Goal: Information Seeking & Learning: Check status

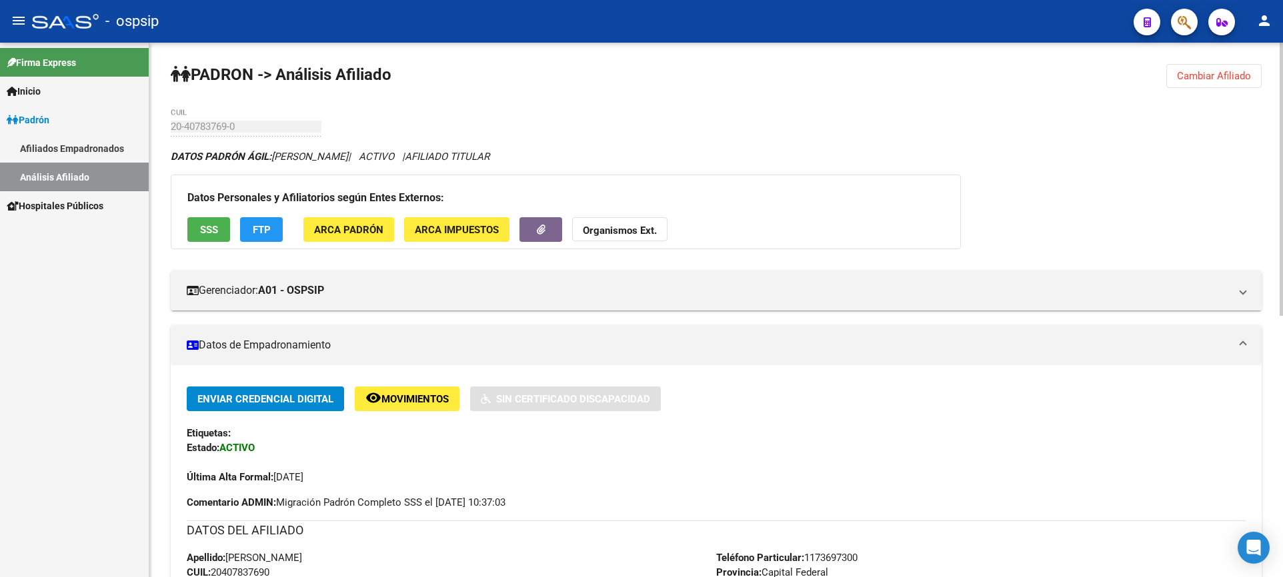
scroll to position [333, 0]
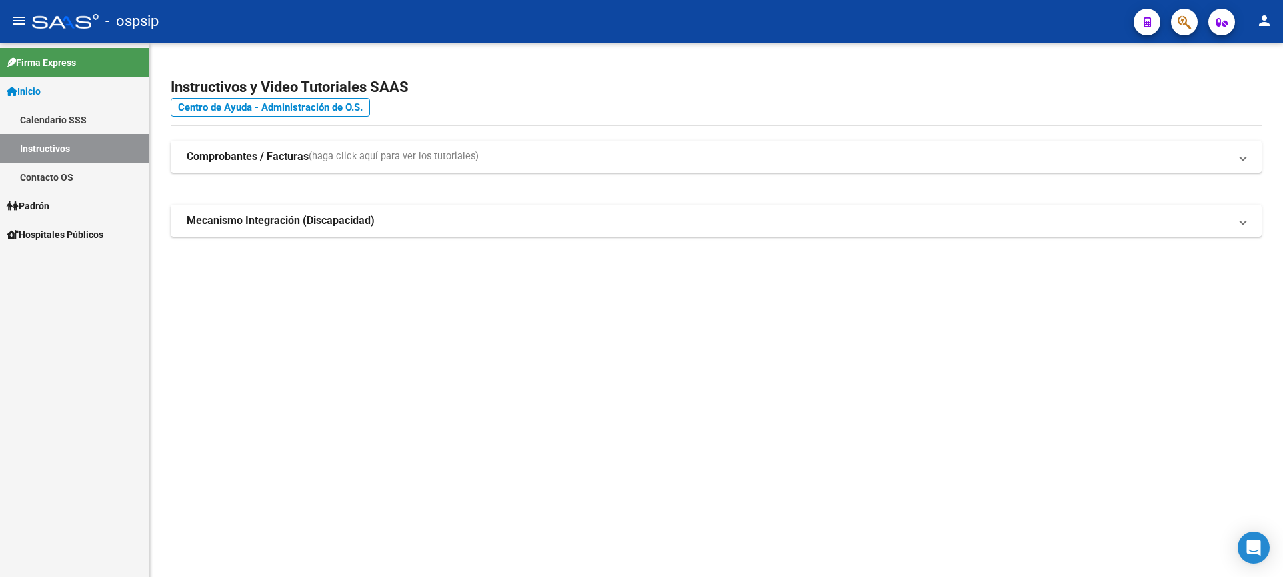
click at [43, 193] on link "Padrón" at bounding box center [74, 205] width 149 height 29
click at [43, 197] on link "Padrón" at bounding box center [74, 205] width 149 height 29
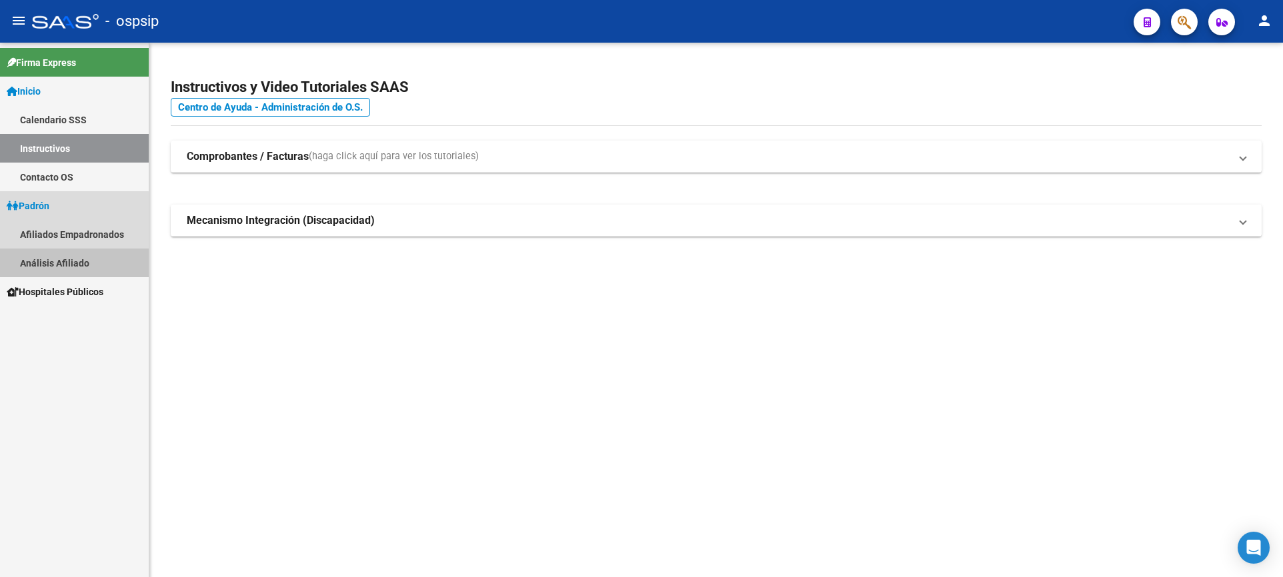
click at [61, 266] on link "Análisis Afiliado" at bounding box center [74, 263] width 149 height 29
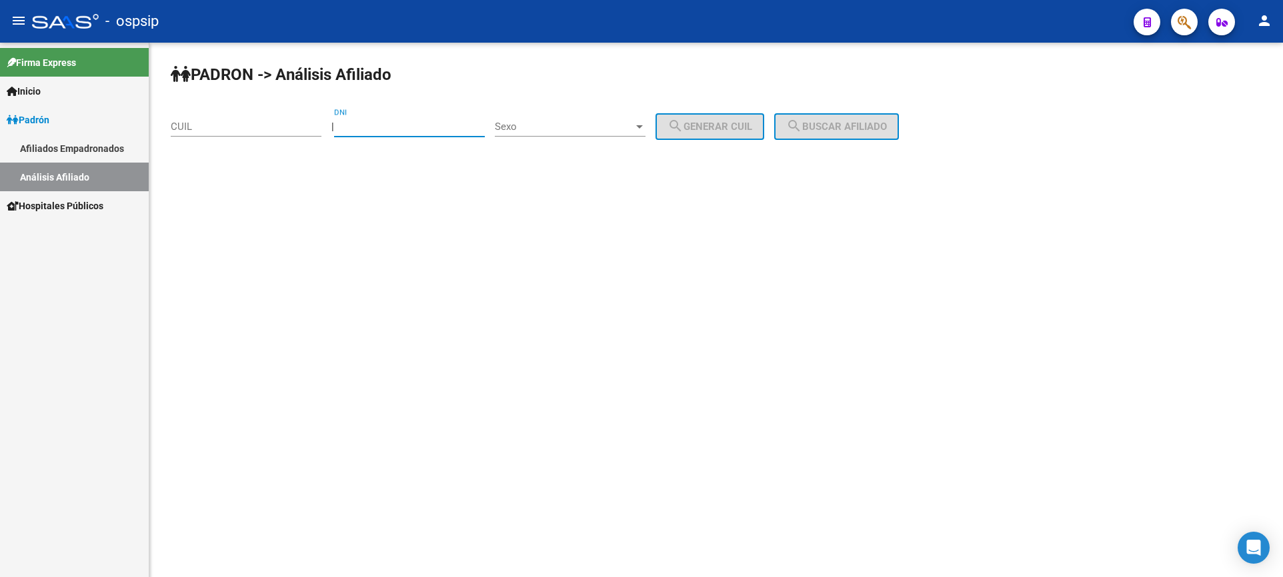
click at [437, 129] on input "DNI" at bounding box center [409, 127] width 151 height 12
type input "23604471"
click at [629, 123] on span "Sexo" at bounding box center [564, 127] width 139 height 12
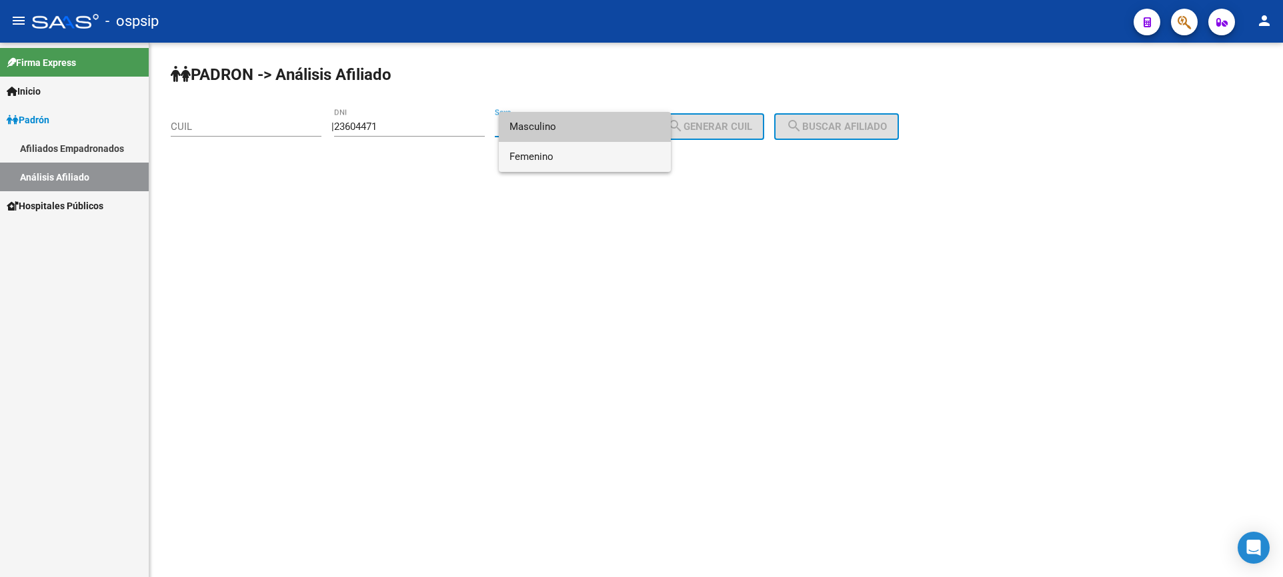
click at [583, 159] on span "Femenino" at bounding box center [584, 157] width 151 height 30
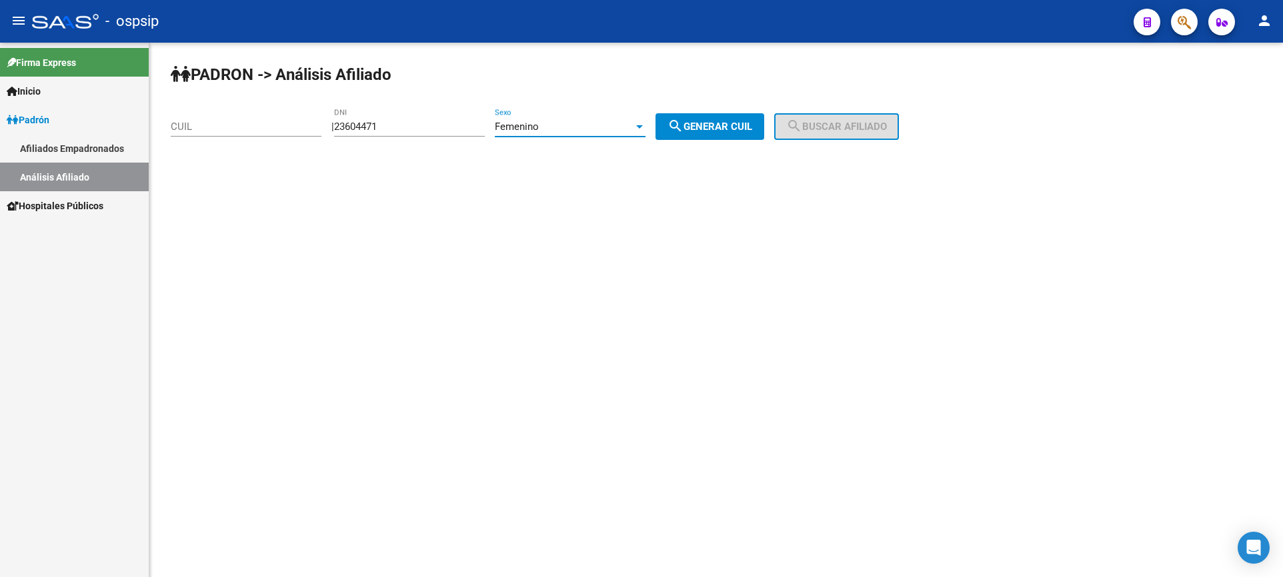
click at [683, 130] on mat-icon "search" at bounding box center [675, 126] width 16 height 16
type input "27-23604471-3"
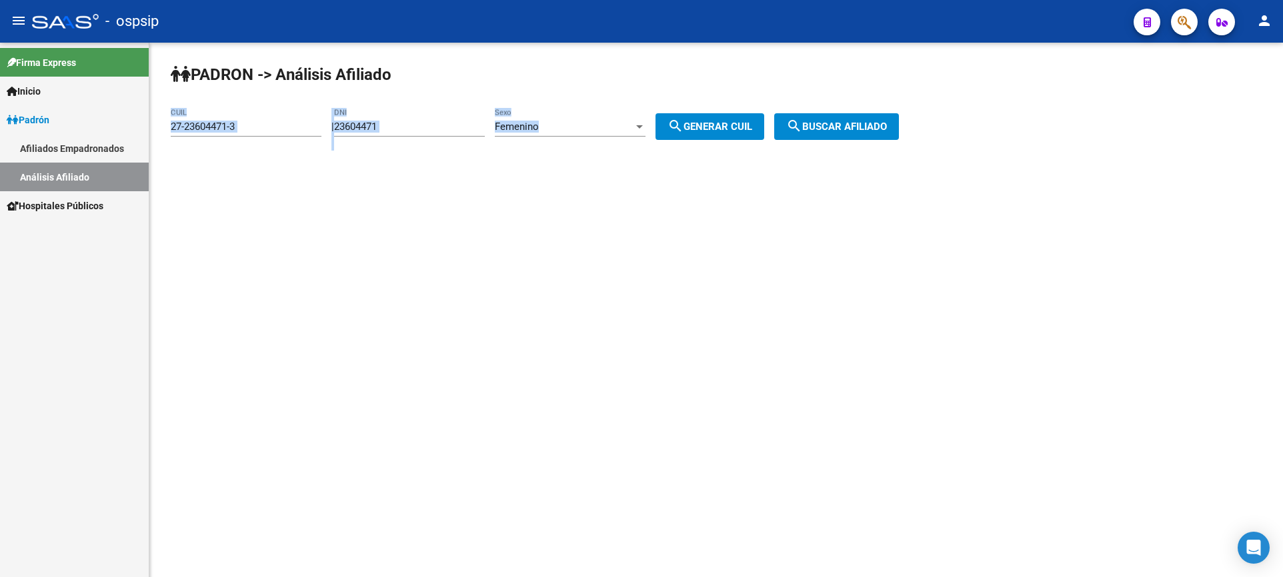
click at [858, 108] on div "PADRON -> Análisis Afiliado 27-23604471-3 CUIL | 23604471 DNI Femenino Sexo sea…" at bounding box center [715, 113] width 1133 height 140
click at [862, 123] on span "search Buscar afiliado" at bounding box center [836, 127] width 101 height 12
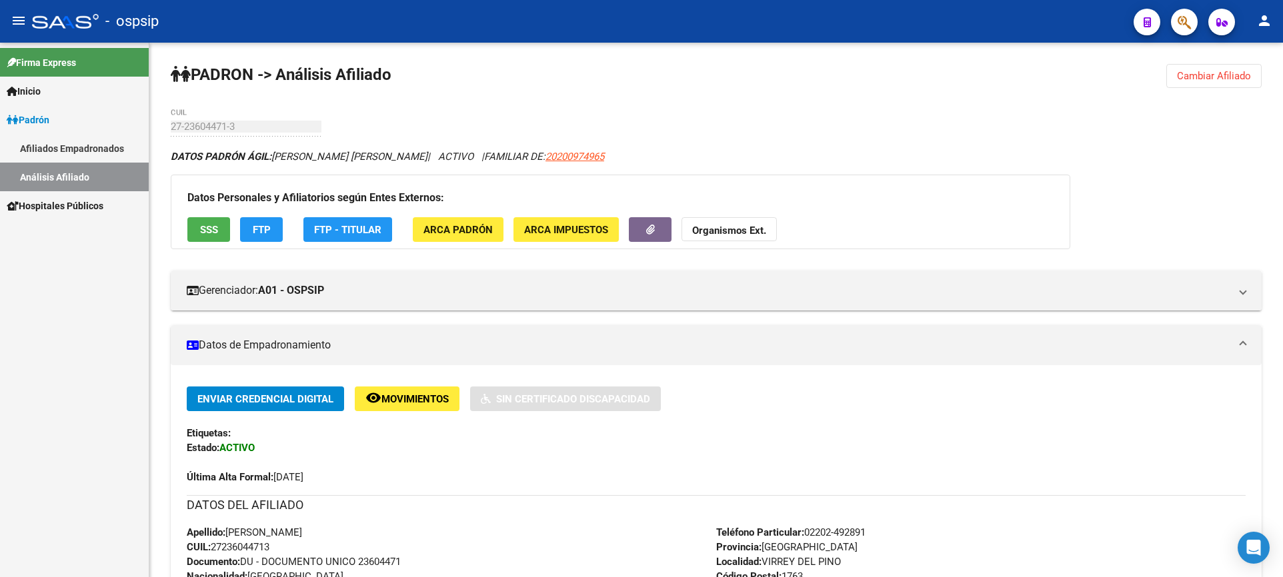
click at [106, 333] on div "Firma Express Inicio Calendario SSS Instructivos Contacto OS Padrón Afiliados E…" at bounding box center [74, 310] width 149 height 535
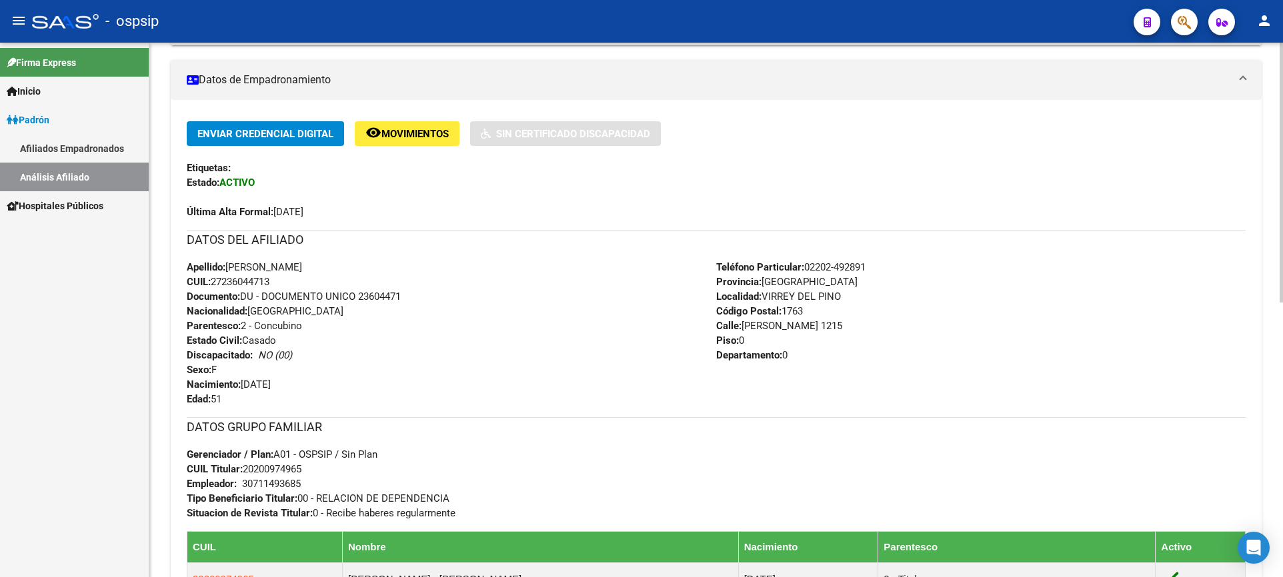
scroll to position [267, 0]
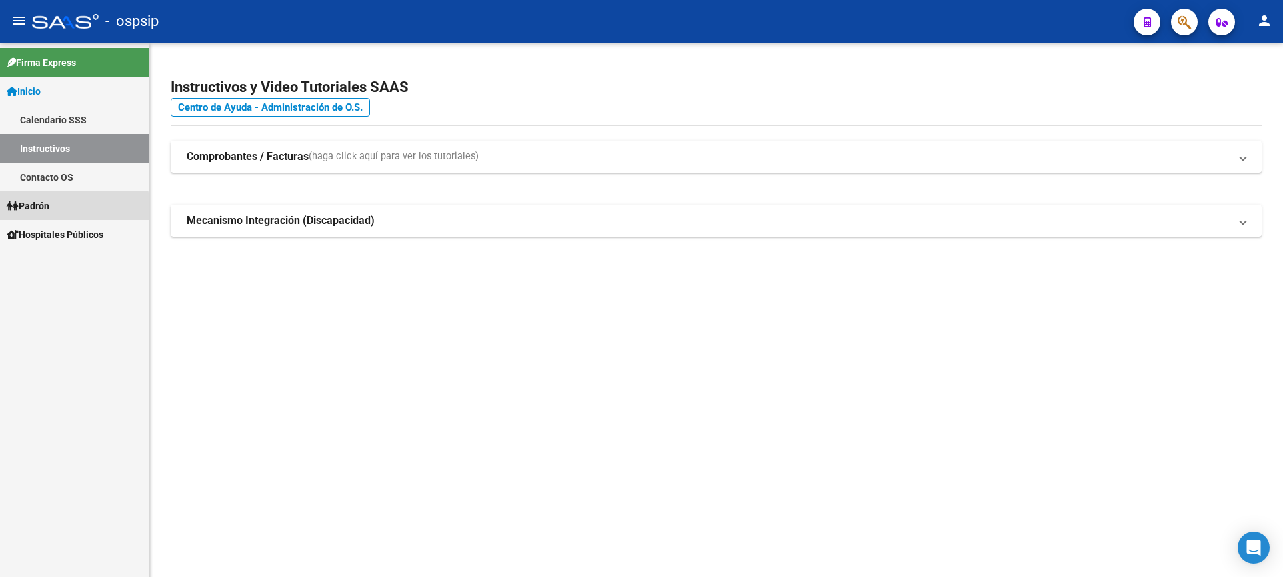
click at [32, 213] on link "Padrón" at bounding box center [74, 205] width 149 height 29
click at [31, 212] on span "Padrón" at bounding box center [28, 206] width 43 height 15
click at [61, 256] on link "Análisis Afiliado" at bounding box center [74, 263] width 149 height 29
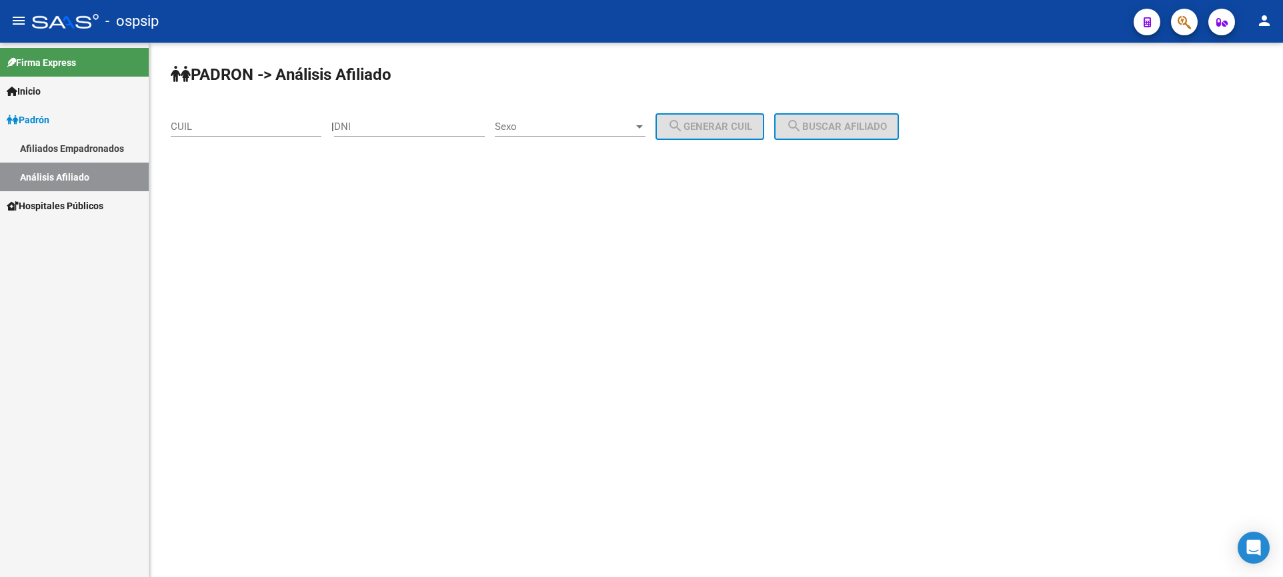
click at [407, 125] on input "DNI" at bounding box center [409, 127] width 151 height 12
type input "41092081"
click at [560, 126] on span "Sexo" at bounding box center [564, 127] width 139 height 12
drag, startPoint x: 560, startPoint y: 126, endPoint x: 568, endPoint y: 127, distance: 8.0
click at [561, 127] on span "Masculino" at bounding box center [584, 127] width 151 height 30
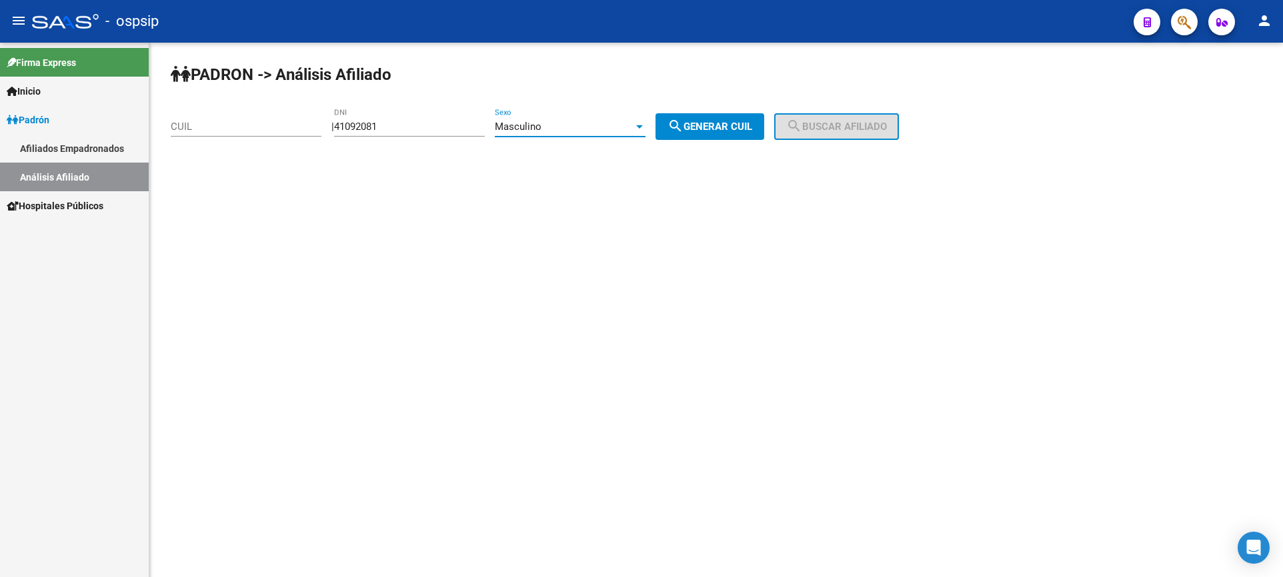
click at [704, 122] on button "search Generar CUIL" at bounding box center [709, 126] width 109 height 27
type input "20-41092081-7"
click at [802, 124] on mat-icon "search" at bounding box center [794, 126] width 16 height 16
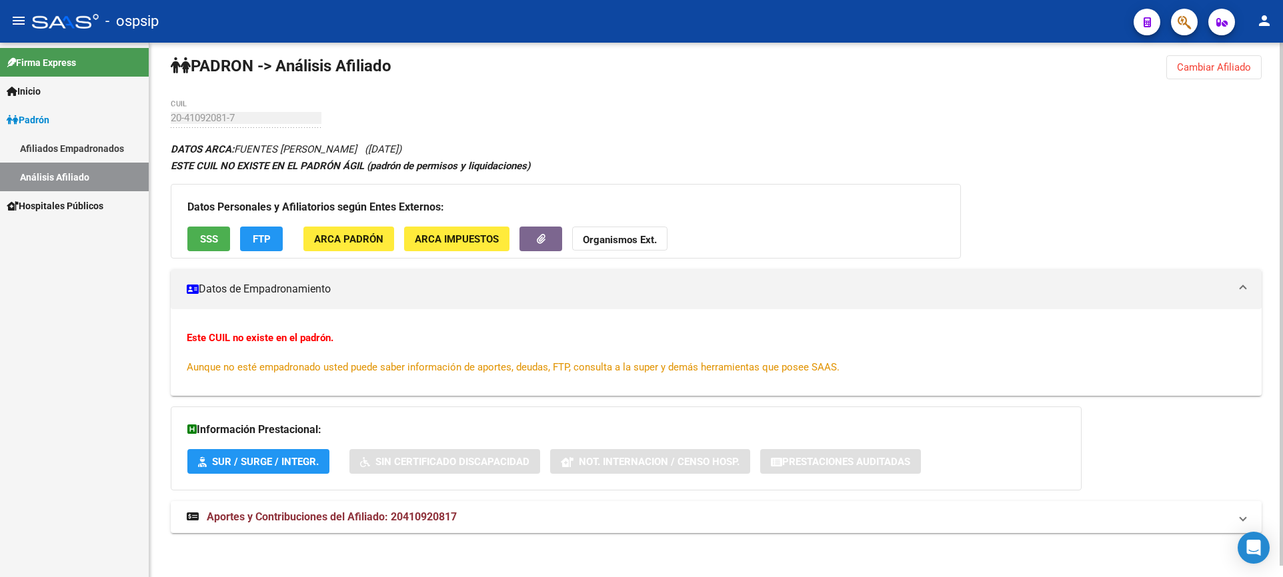
scroll to position [11, 0]
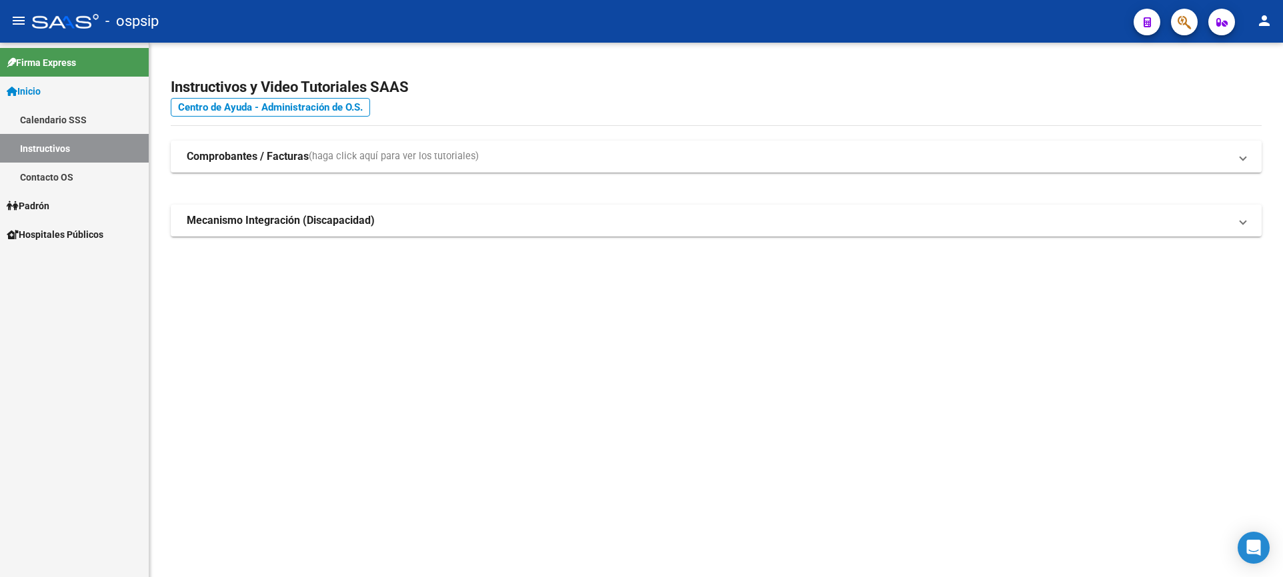
click at [46, 191] on link "Contacto OS" at bounding box center [74, 177] width 149 height 29
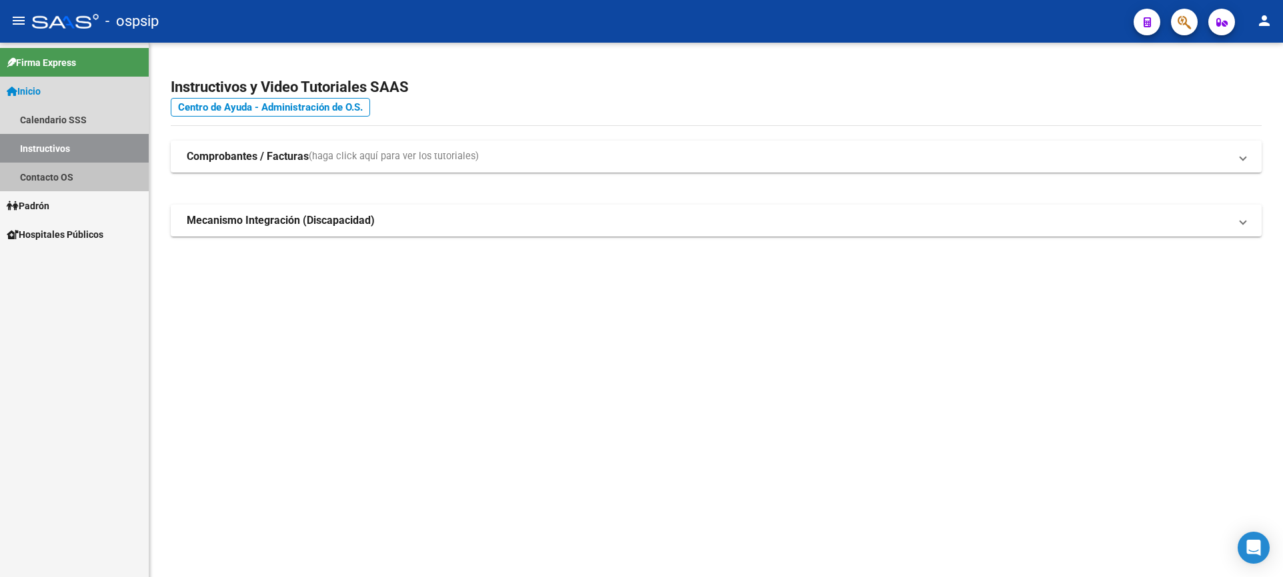
click at [47, 197] on link "Padrón" at bounding box center [74, 205] width 149 height 29
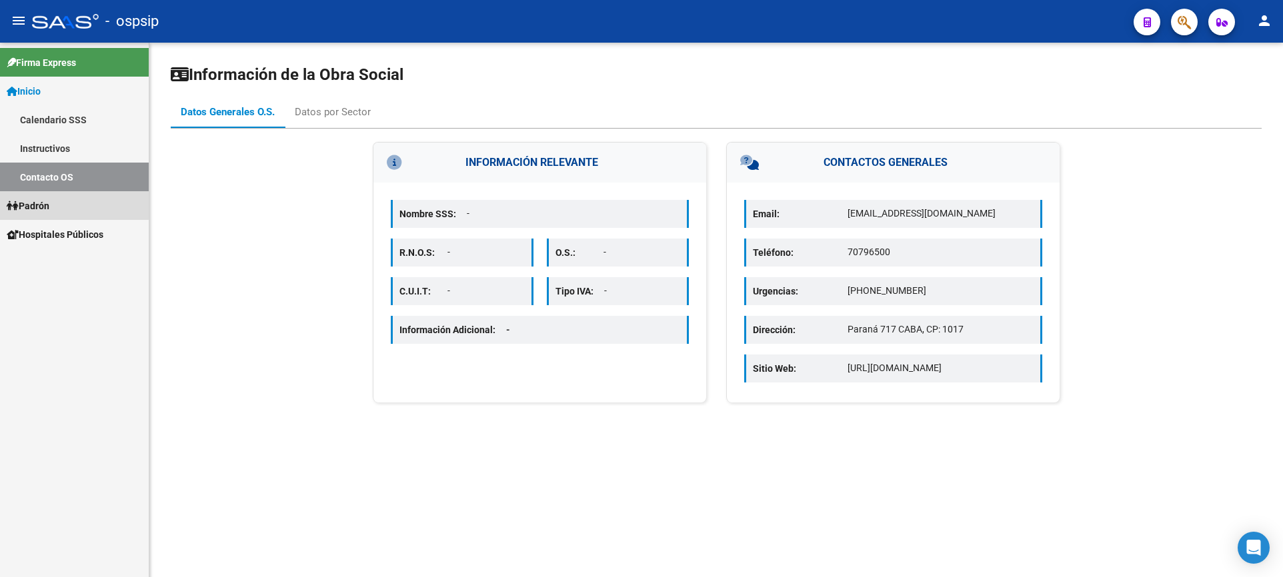
click at [49, 206] on span "Padrón" at bounding box center [28, 206] width 43 height 15
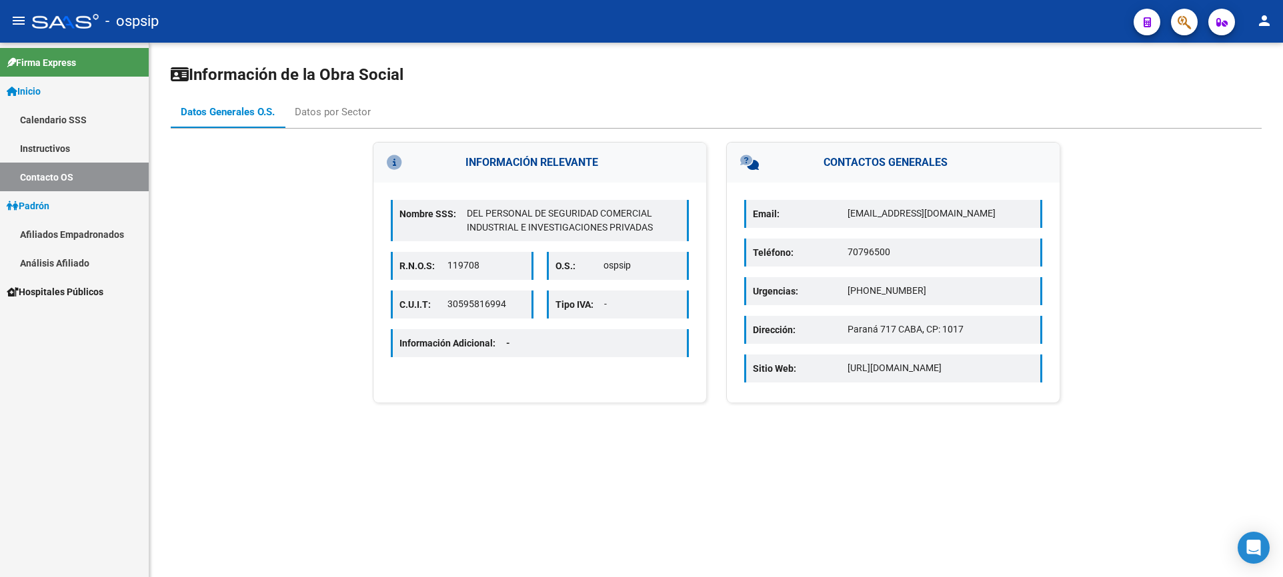
click at [188, 290] on div "INFORMACIÓN RELEVANTE Nombre SSS: DEL PERSONAL DE SEGURIDAD COMERCIAL INDUSTRIA…" at bounding box center [716, 274] width 1091 height 264
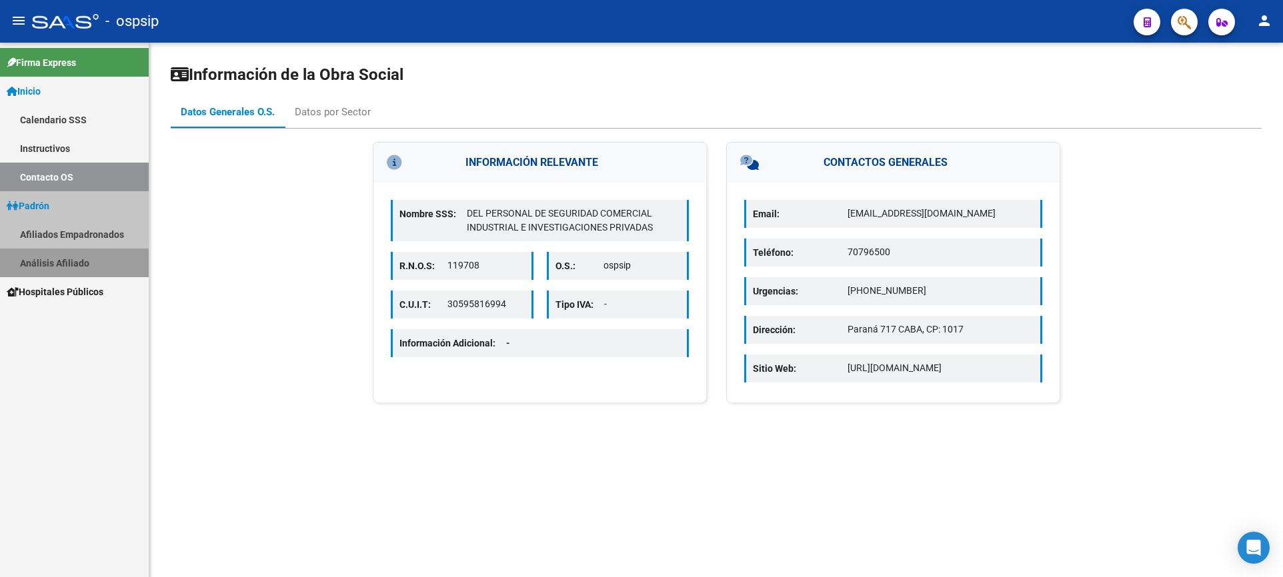
click at [63, 261] on link "Análisis Afiliado" at bounding box center [74, 263] width 149 height 29
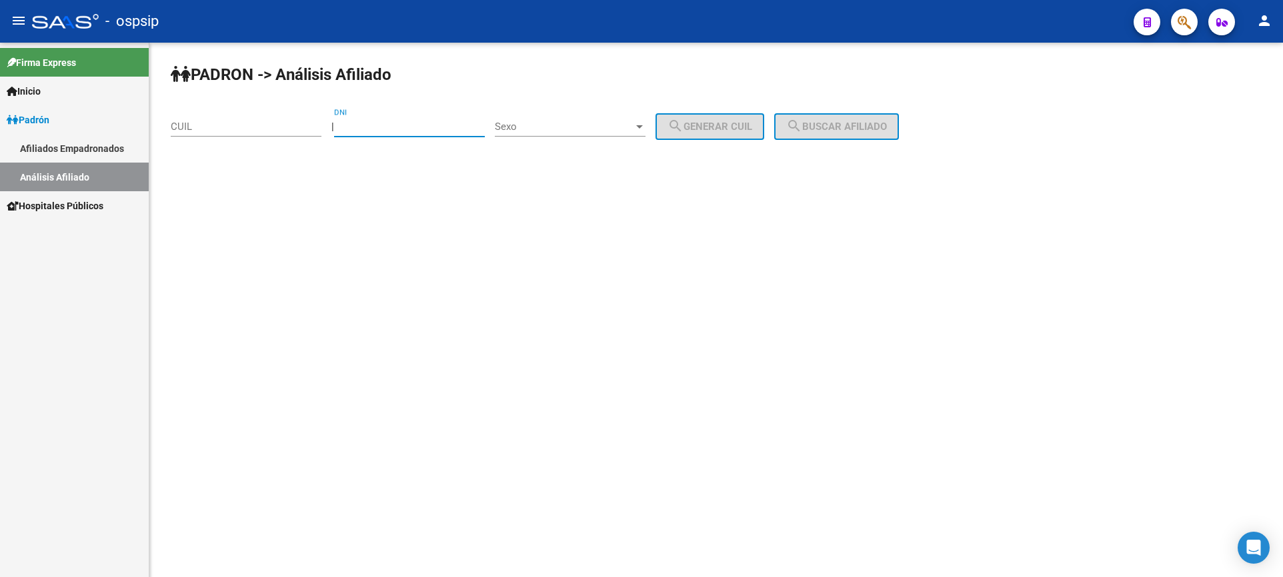
click at [431, 125] on input "DNI" at bounding box center [409, 127] width 151 height 12
type input "93045613"
click at [605, 123] on span "Sexo" at bounding box center [564, 127] width 139 height 12
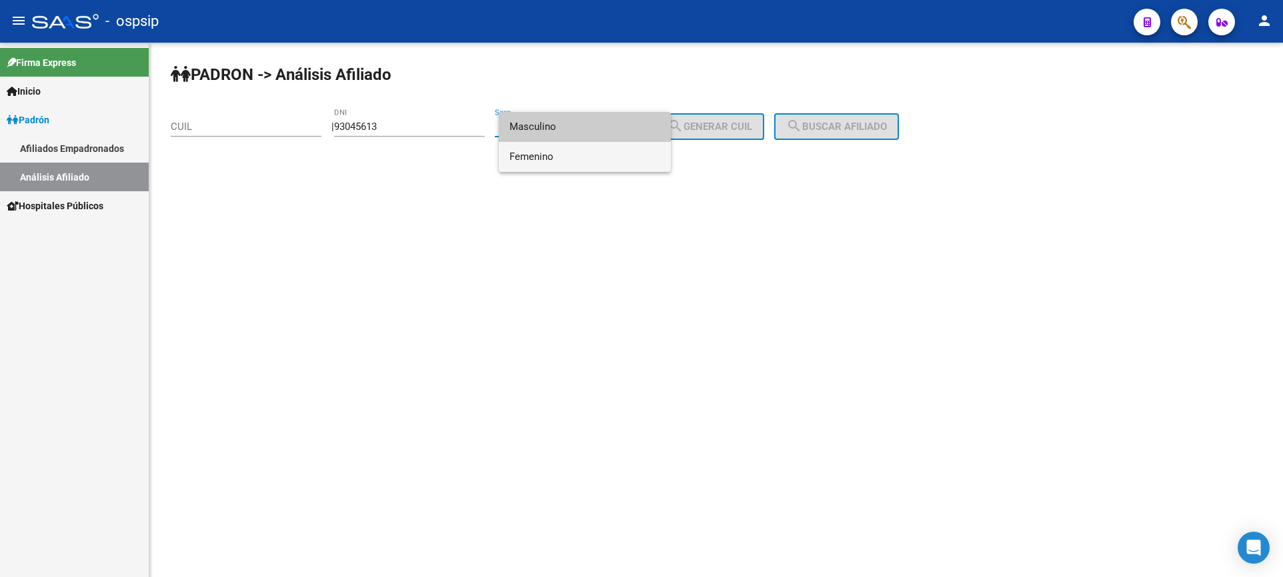
click at [601, 161] on span "Femenino" at bounding box center [584, 157] width 151 height 30
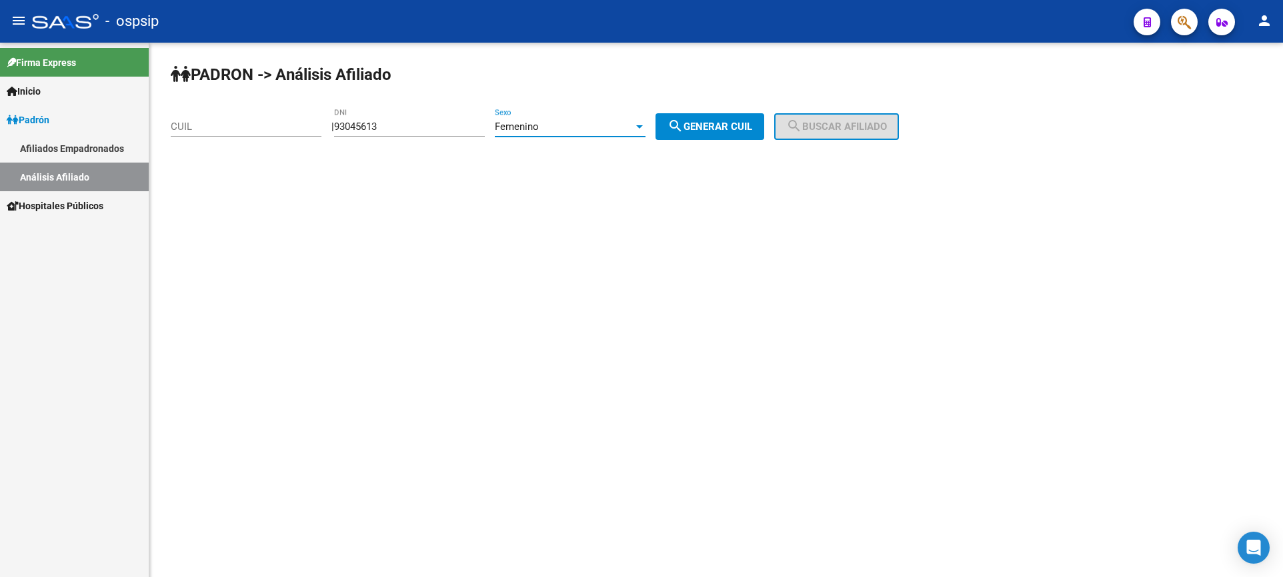
click at [725, 135] on button "search Generar CUIL" at bounding box center [709, 126] width 109 height 27
type input "27-93045613-1"
click at [861, 129] on span "search Buscar afiliado" at bounding box center [836, 127] width 101 height 12
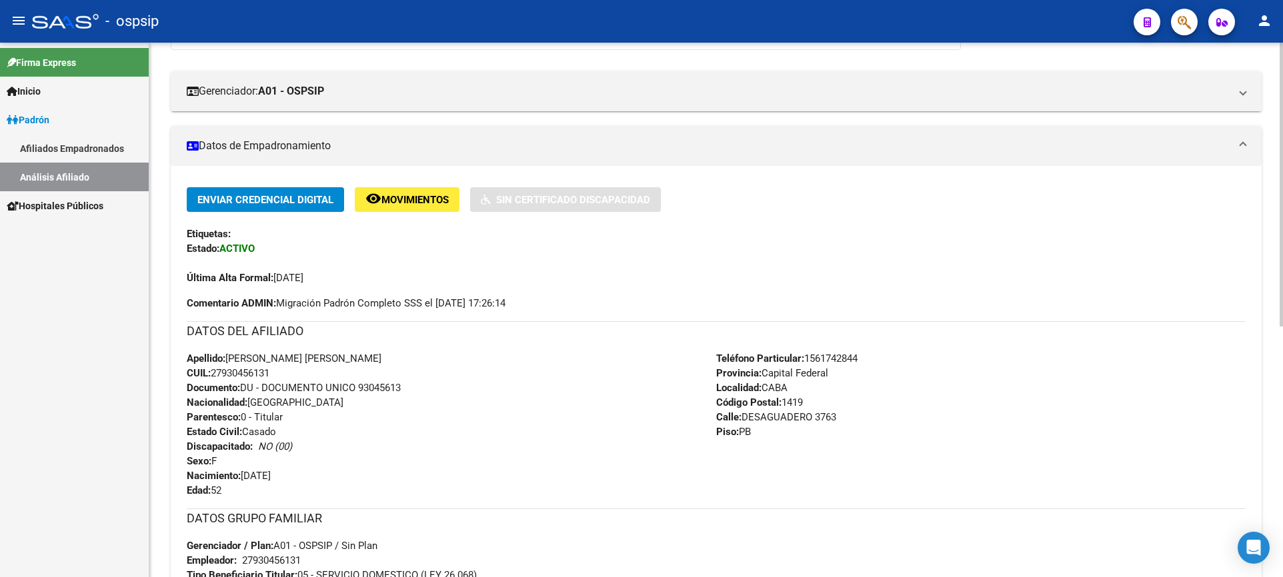
scroll to position [200, 0]
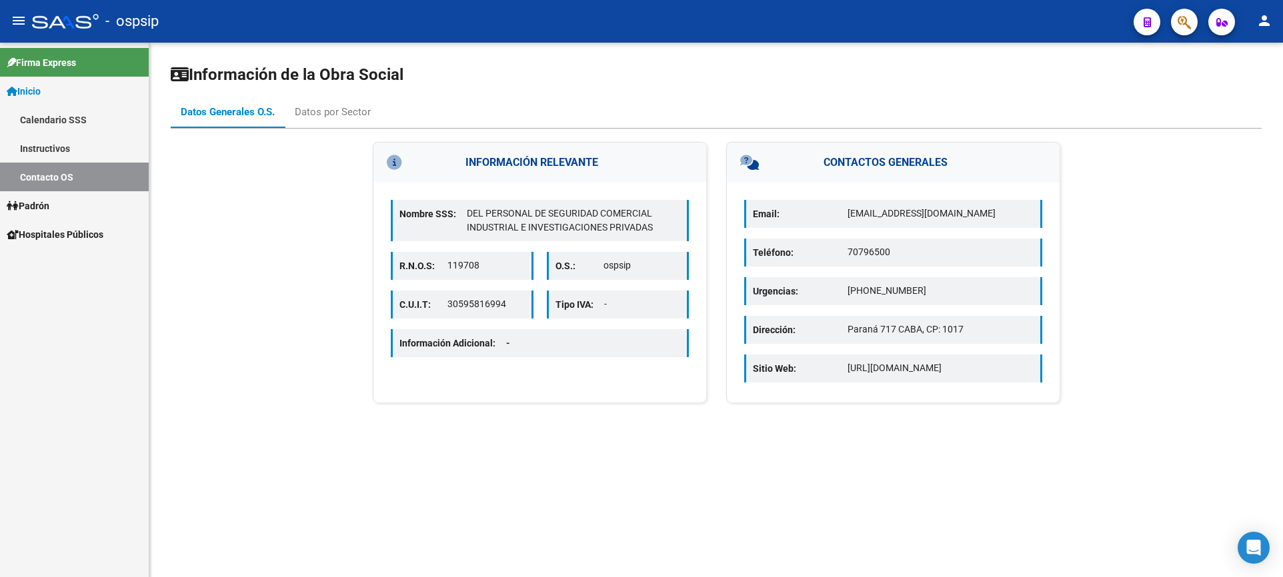
click at [49, 207] on span "Padrón" at bounding box center [28, 206] width 43 height 15
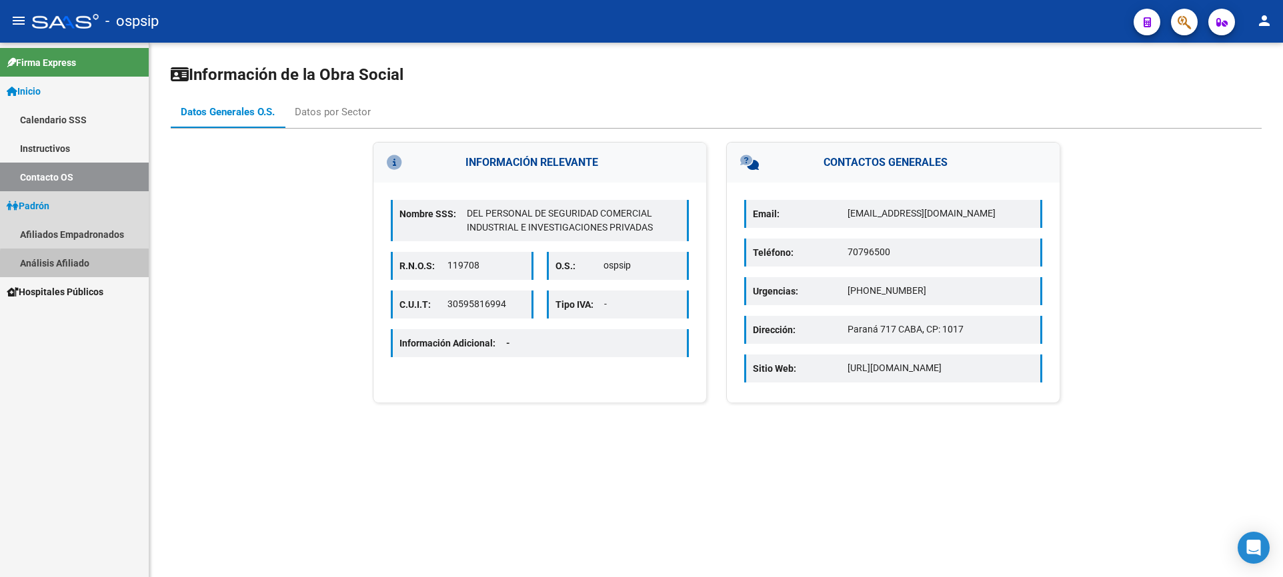
click at [82, 265] on link "Análisis Afiliado" at bounding box center [74, 263] width 149 height 29
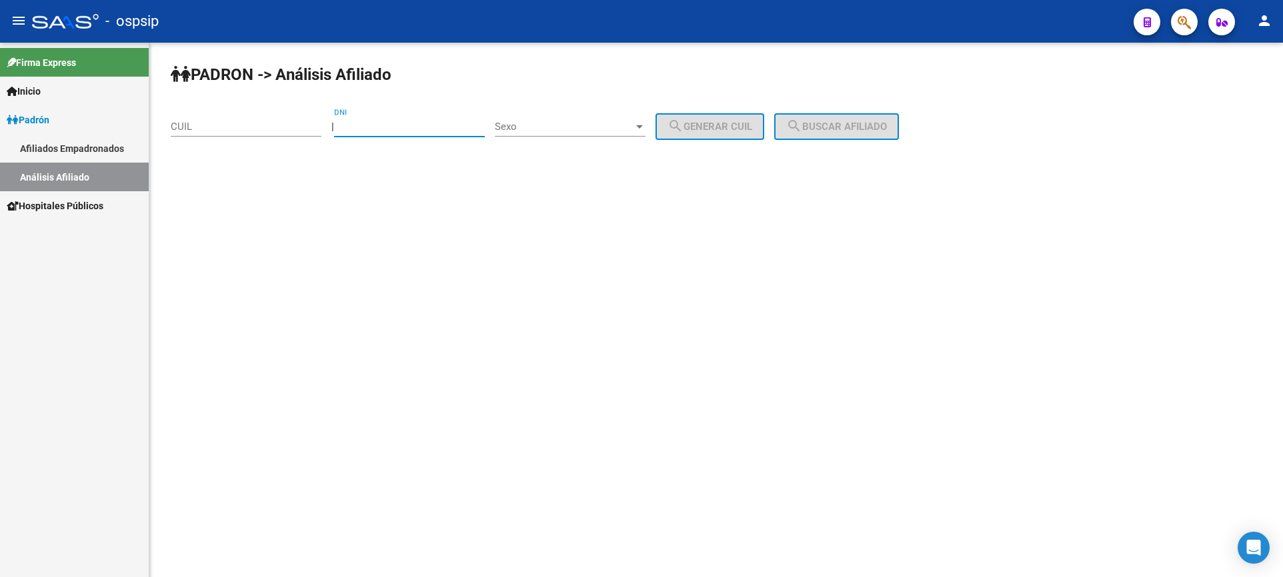
click at [429, 123] on input "DNI" at bounding box center [409, 127] width 151 height 12
click at [627, 129] on span "Sexo" at bounding box center [564, 127] width 139 height 12
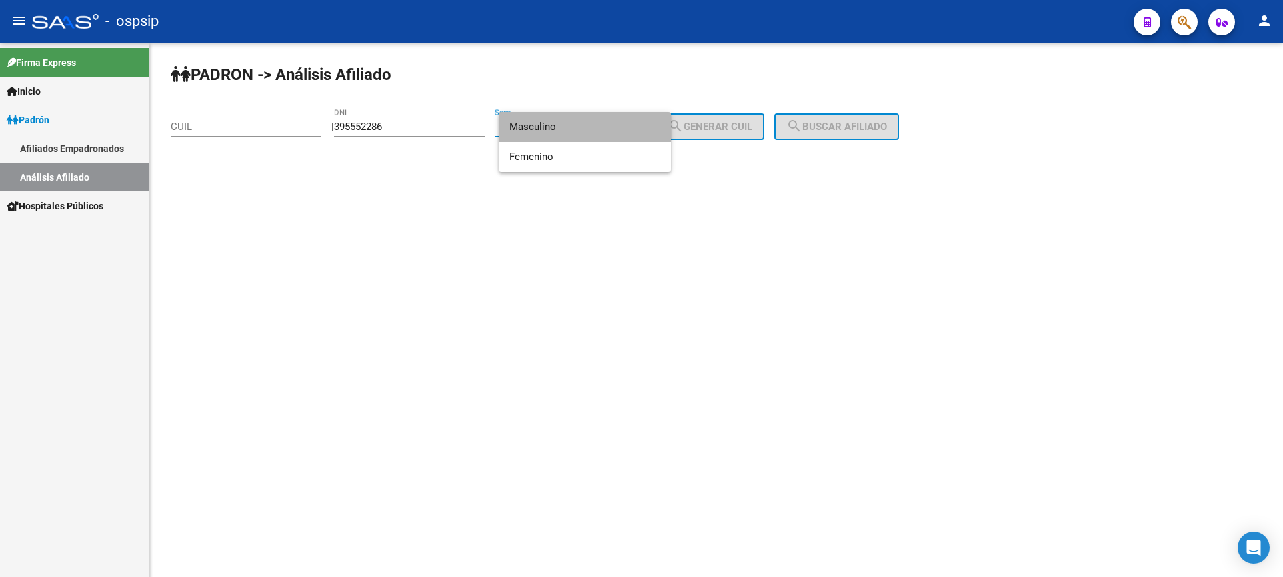
click at [585, 131] on span "Masculino" at bounding box center [584, 127] width 151 height 30
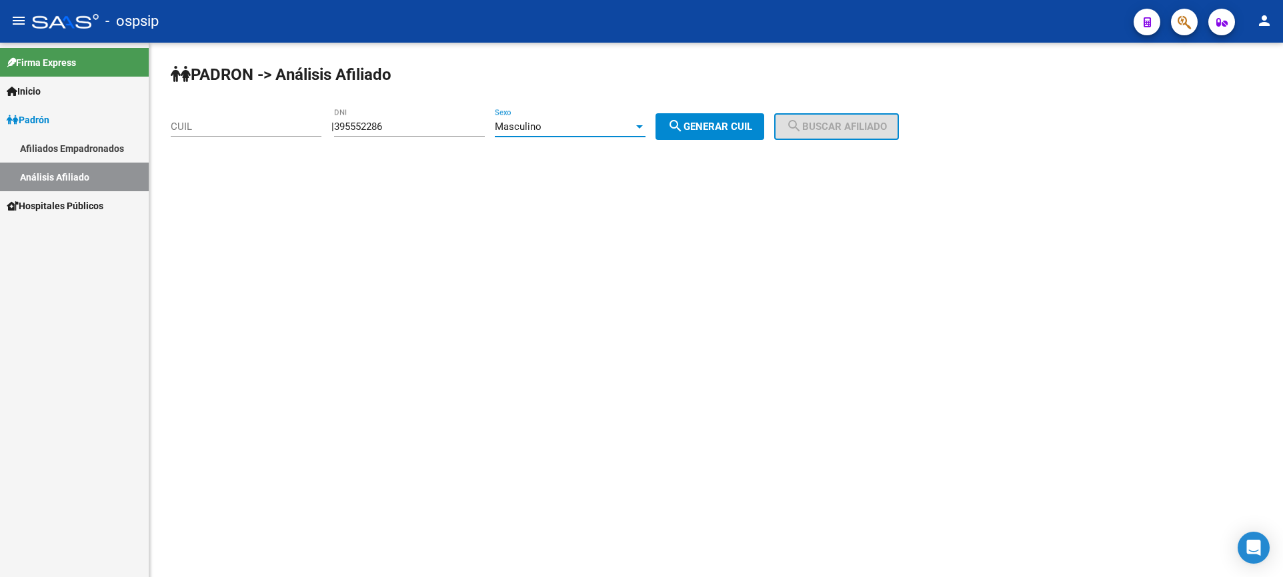
drag, startPoint x: 706, startPoint y: 126, endPoint x: 741, endPoint y: 131, distance: 35.6
click at [708, 126] on span "search Generar CUIL" at bounding box center [709, 127] width 85 height 12
drag, startPoint x: 754, startPoint y: 123, endPoint x: 850, endPoint y: 117, distance: 96.2
click at [752, 123] on span "search Generar CUIL" at bounding box center [709, 127] width 85 height 12
click at [407, 127] on input "395552286" at bounding box center [409, 127] width 151 height 12
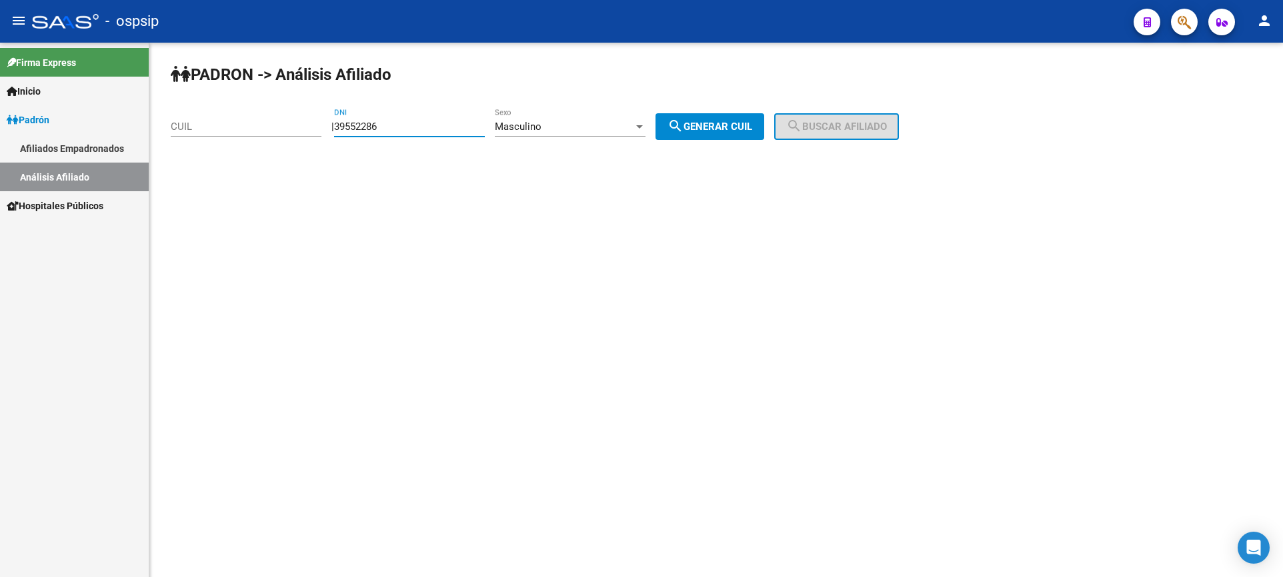
type input "39552286"
click at [764, 131] on button "search Generar CUIL" at bounding box center [709, 126] width 109 height 27
type input "20-39552286-9"
click at [833, 134] on button "search Buscar afiliado" at bounding box center [836, 126] width 125 height 27
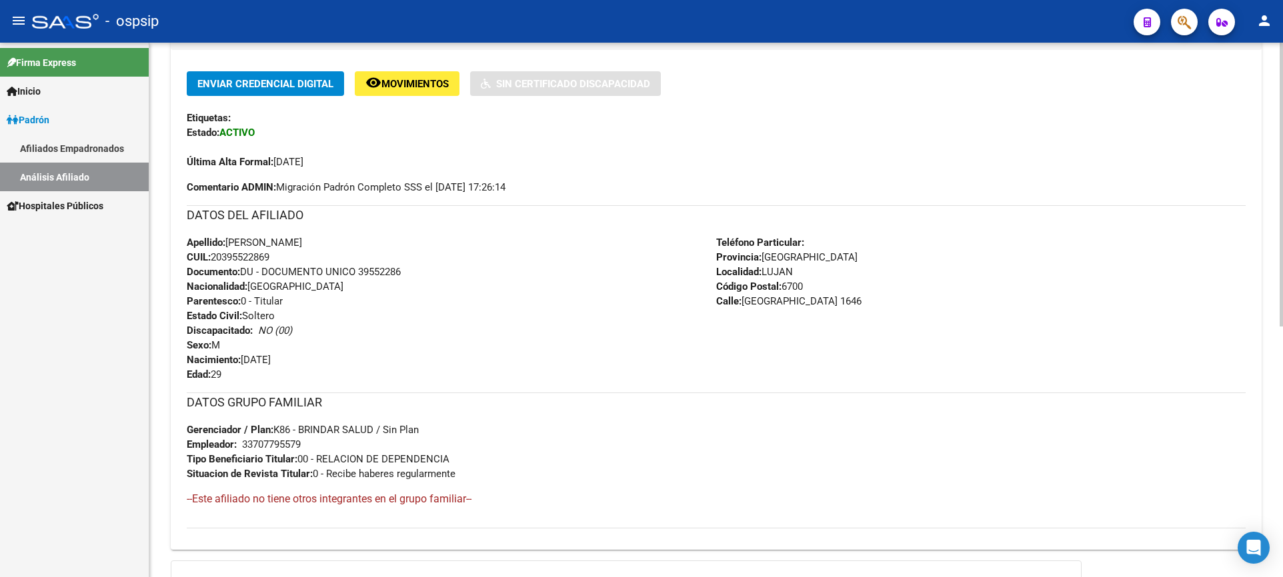
scroll to position [333, 0]
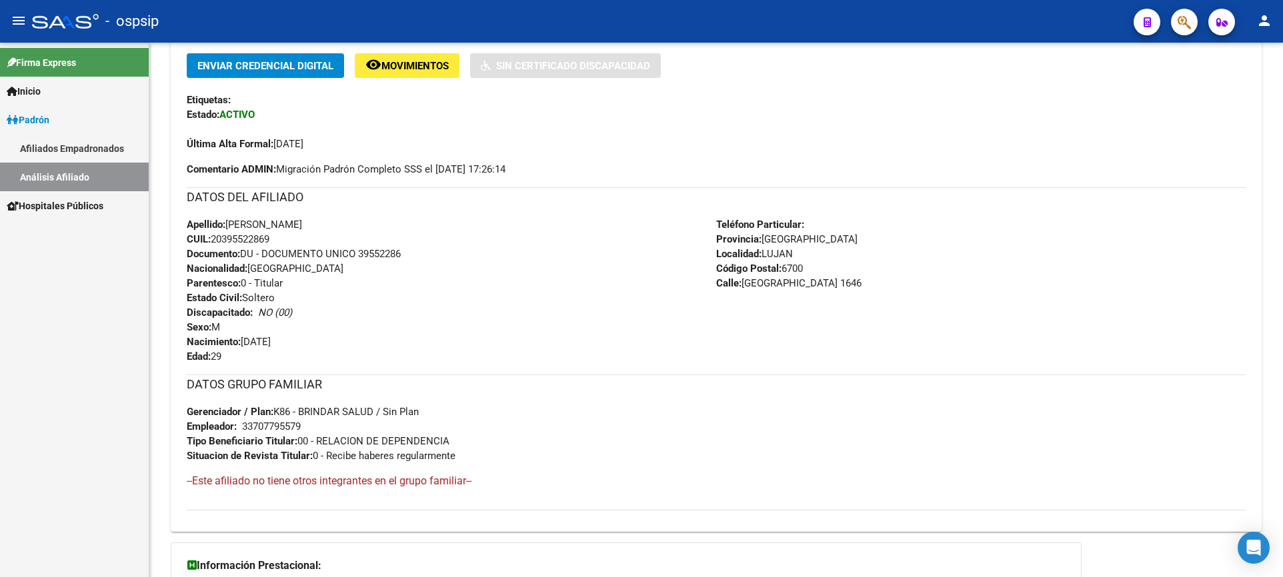
click at [49, 121] on span "Padrón" at bounding box center [28, 120] width 43 height 15
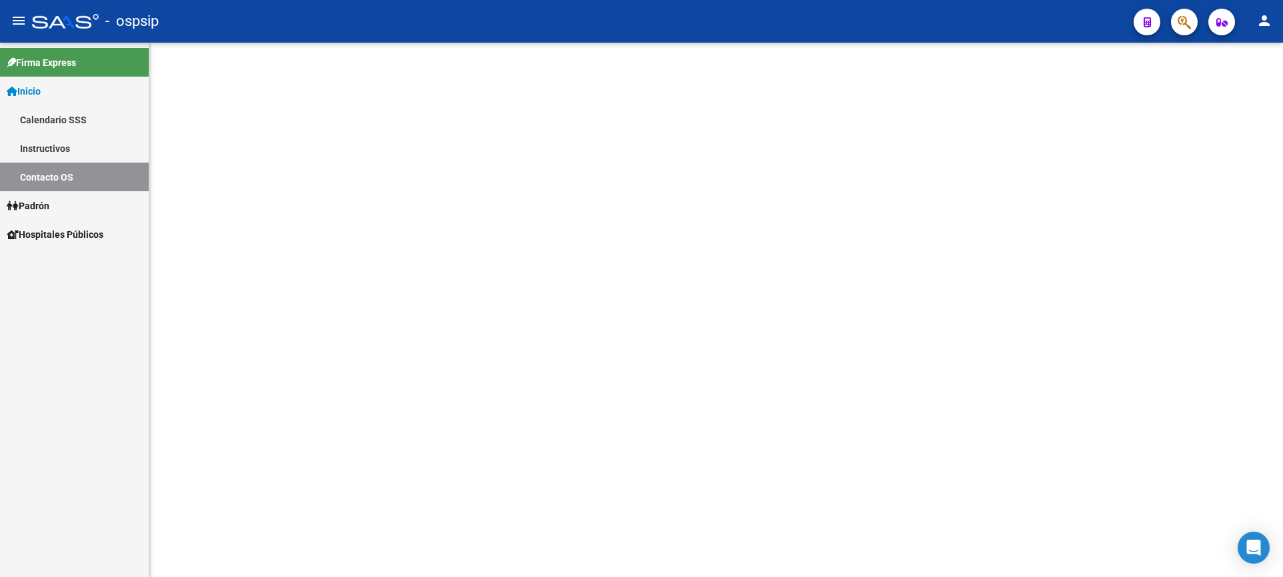
click at [49, 211] on span "Padrón" at bounding box center [28, 206] width 43 height 15
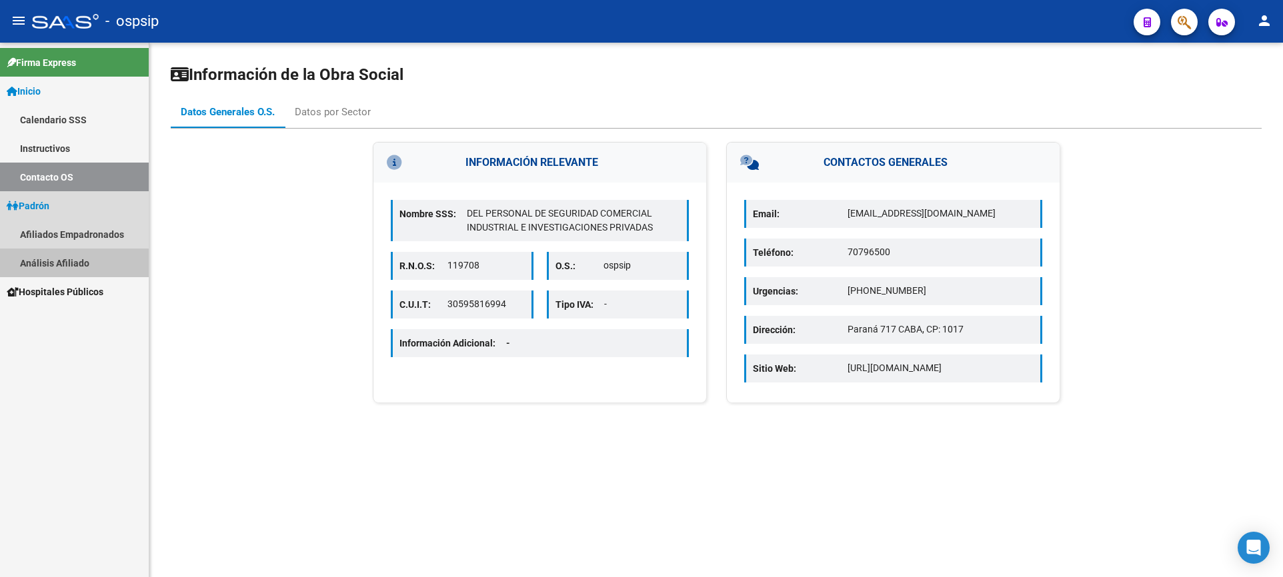
click at [68, 260] on link "Análisis Afiliado" at bounding box center [74, 263] width 149 height 29
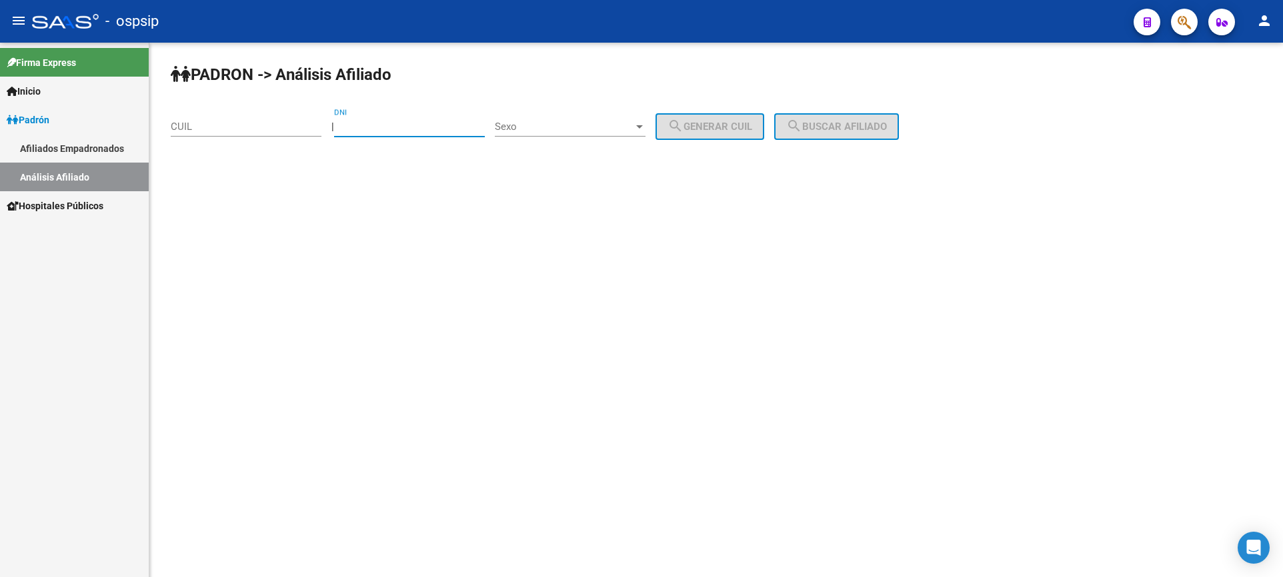
click at [412, 125] on input "DNI" at bounding box center [409, 127] width 151 height 12
type input "14042981"
click at [611, 123] on span "Sexo" at bounding box center [564, 127] width 139 height 12
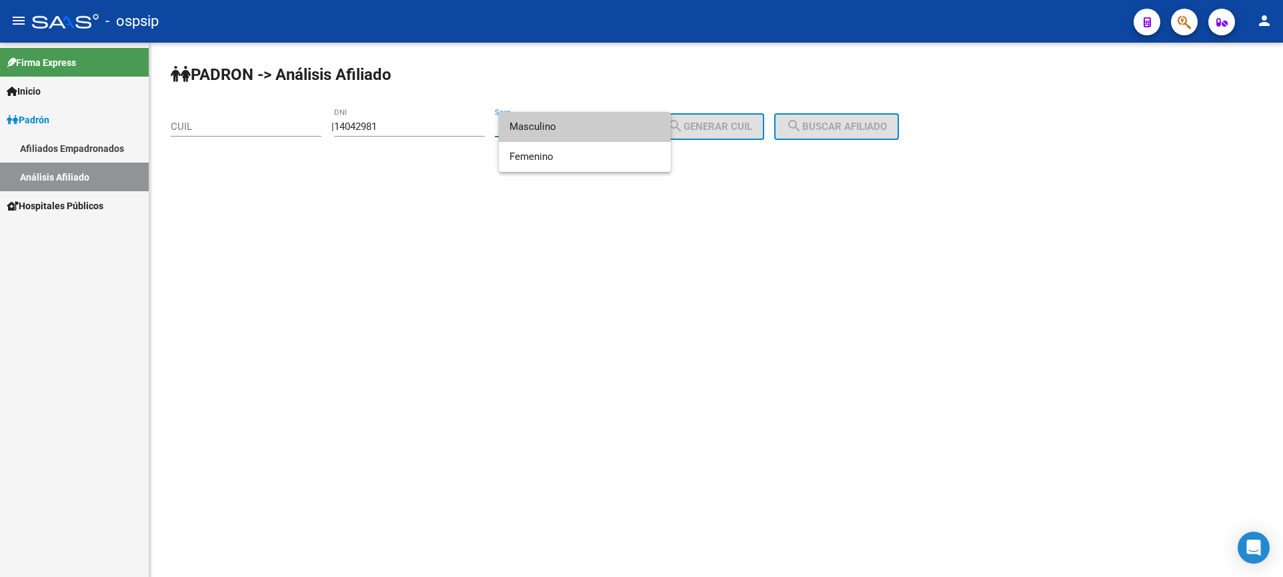
drag, startPoint x: 571, startPoint y: 136, endPoint x: 579, endPoint y: 137, distance: 7.4
click at [572, 136] on span "Masculino" at bounding box center [584, 127] width 151 height 30
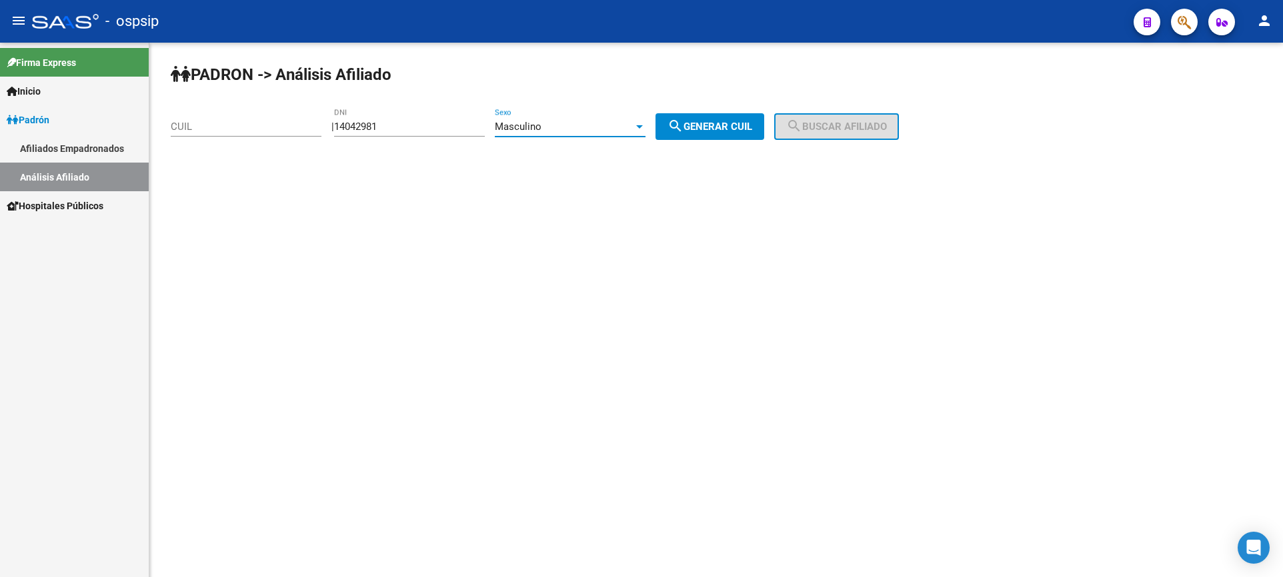
drag, startPoint x: 713, startPoint y: 135, endPoint x: 783, endPoint y: 137, distance: 70.7
click at [714, 135] on button "search Generar CUIL" at bounding box center [709, 126] width 109 height 27
type input "20-14042981-4"
click at [815, 136] on button "search Buscar afiliado" at bounding box center [836, 126] width 125 height 27
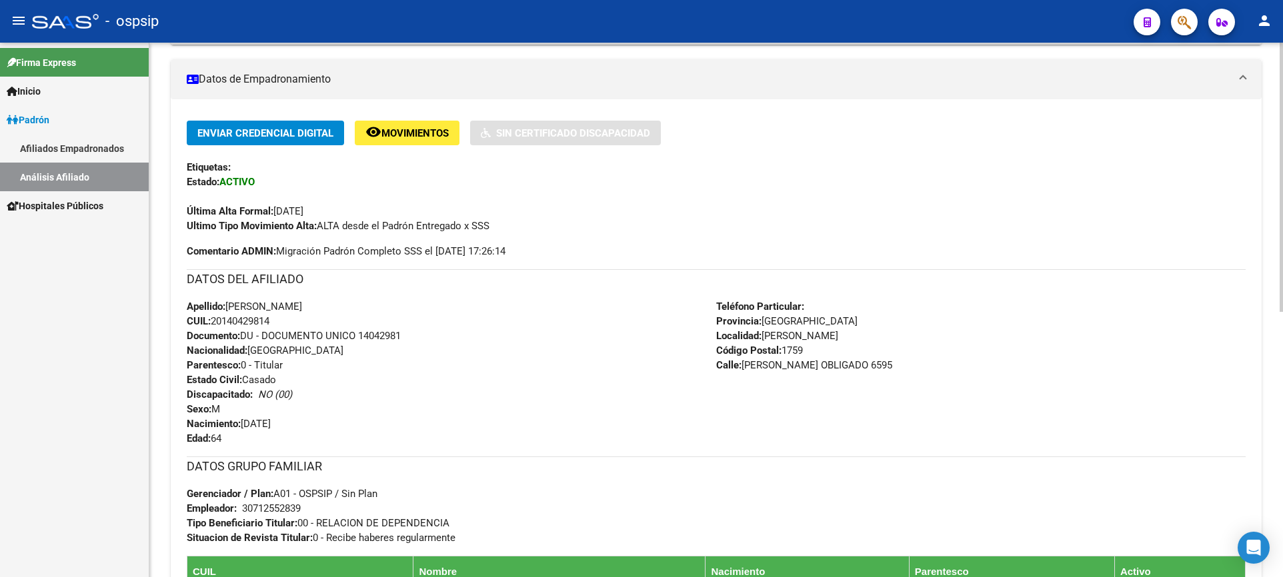
scroll to position [267, 0]
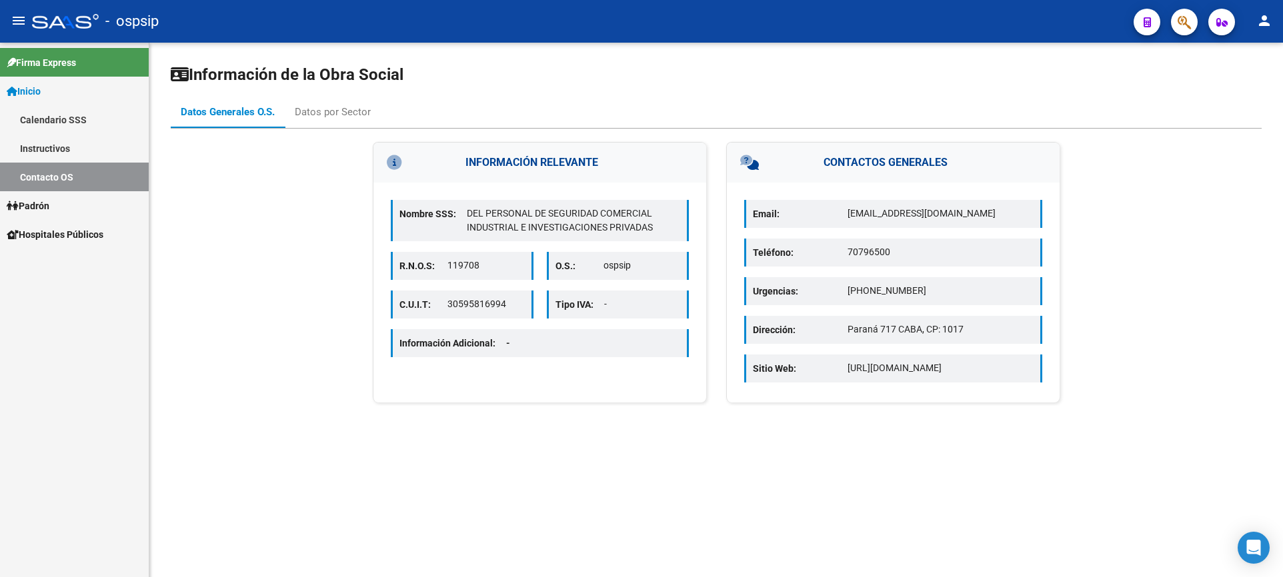
click at [49, 206] on span "Padrón" at bounding box center [28, 206] width 43 height 15
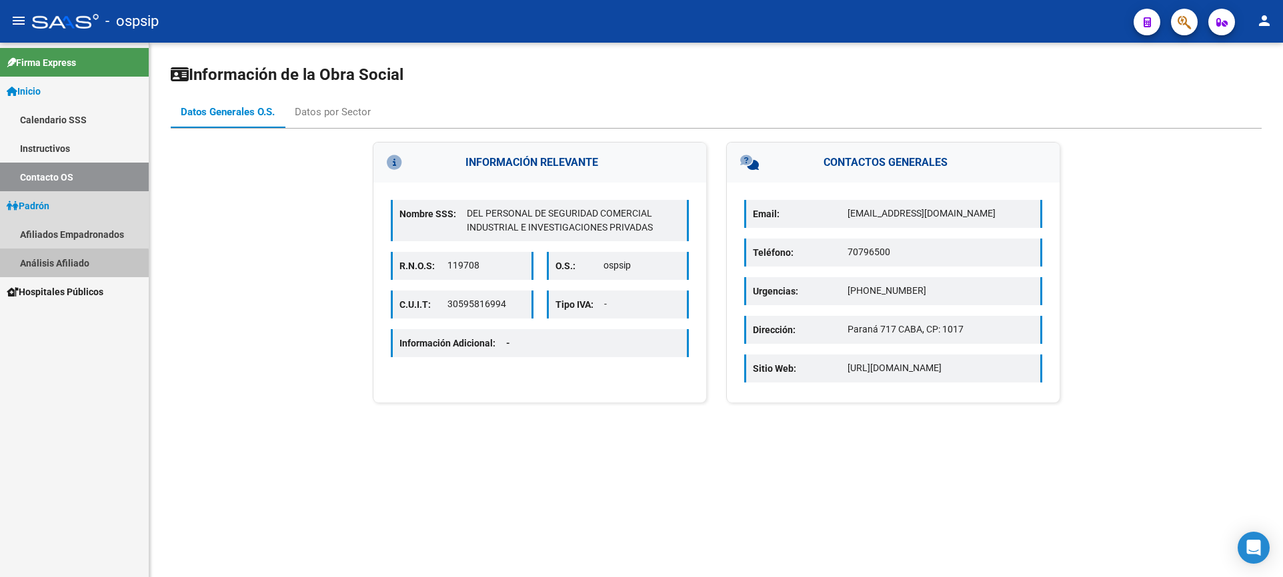
click at [71, 267] on link "Análisis Afiliado" at bounding box center [74, 263] width 149 height 29
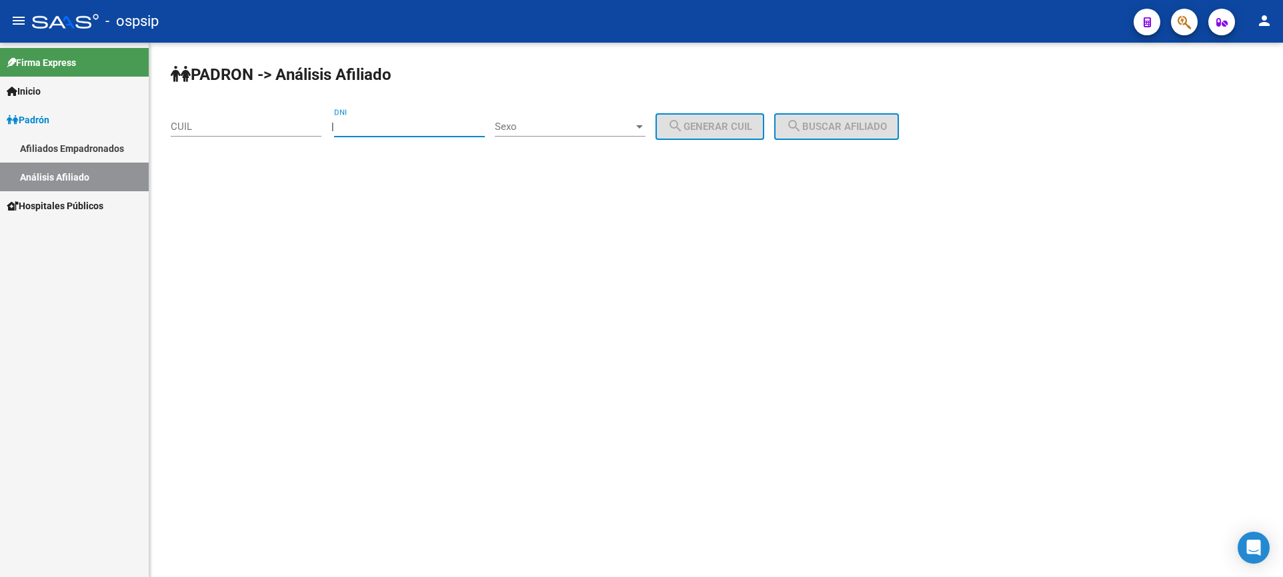
click at [414, 131] on input "DNI" at bounding box center [409, 127] width 151 height 12
type input "35880139"
click at [607, 117] on div "Sexo Sexo" at bounding box center [570, 122] width 151 height 29
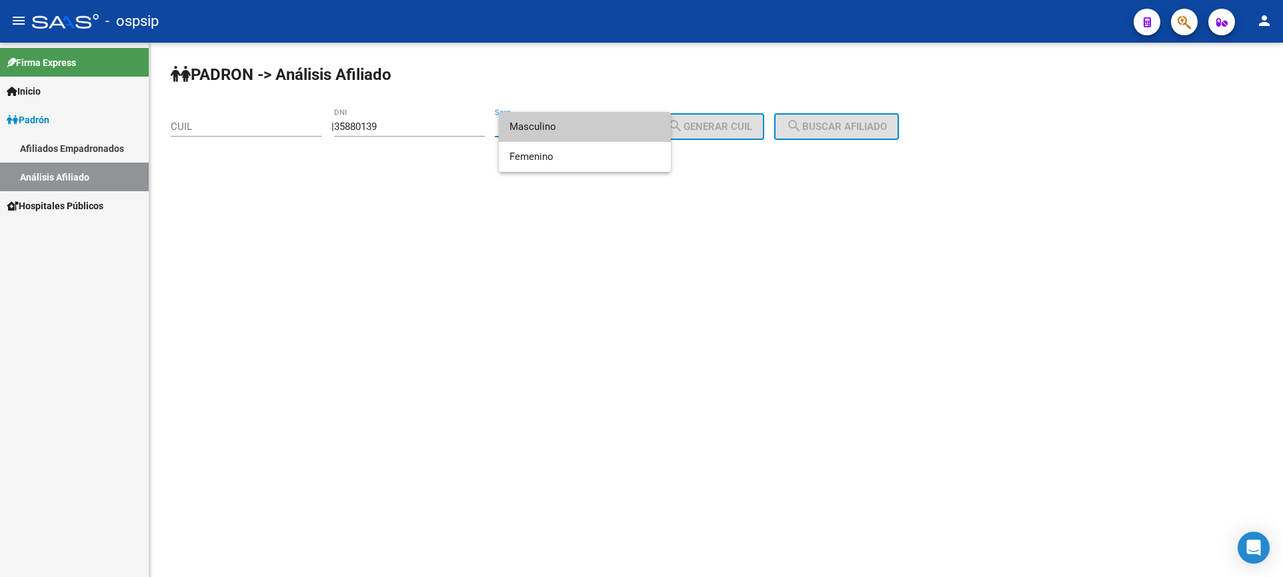
click at [601, 124] on span "Masculino" at bounding box center [584, 127] width 151 height 30
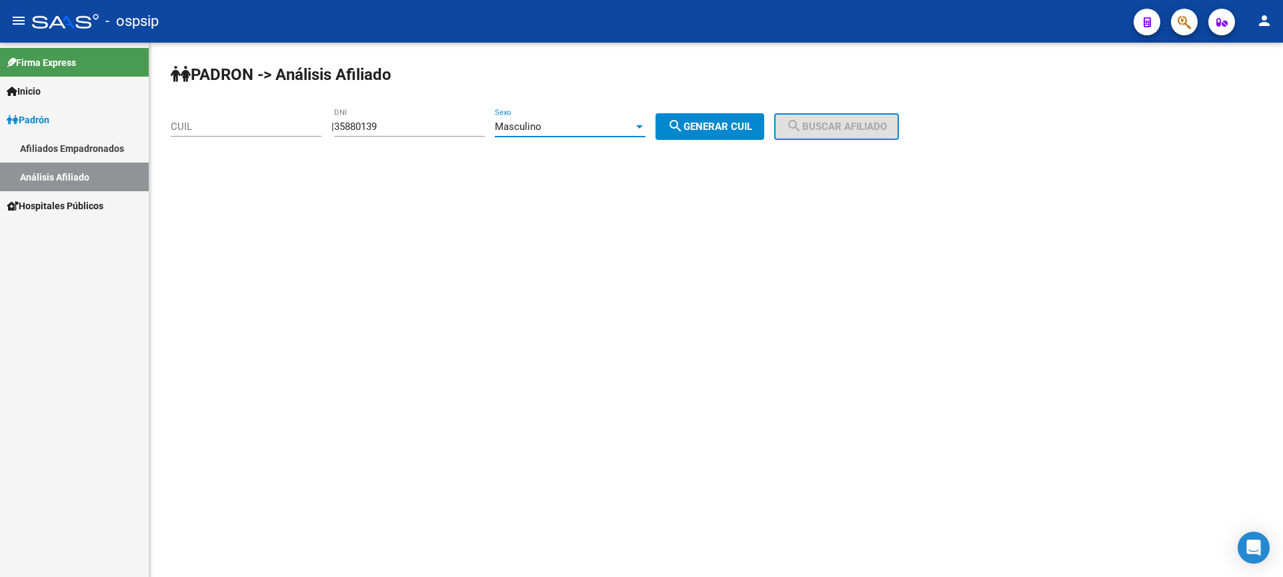
click at [721, 129] on span "search Generar CUIL" at bounding box center [709, 127] width 85 height 12
type input "20-35880139-1"
click at [821, 133] on button "search Buscar afiliado" at bounding box center [836, 126] width 125 height 27
